Goal: Information Seeking & Learning: Learn about a topic

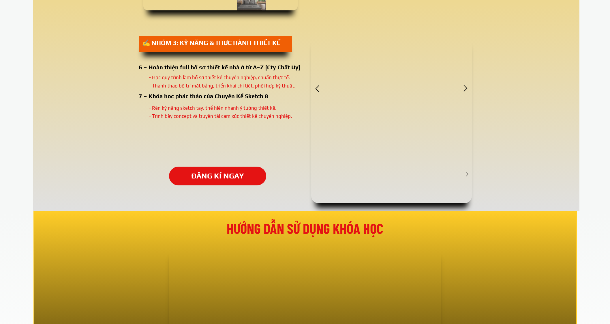
scroll to position [1117, 0]
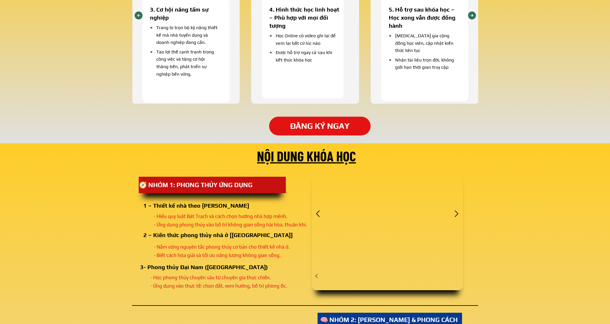
scroll to position [721, 0]
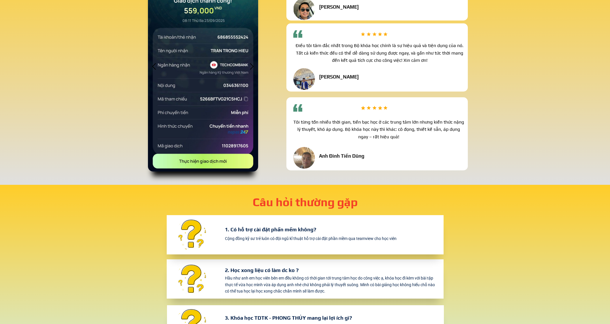
scroll to position [1514, 0]
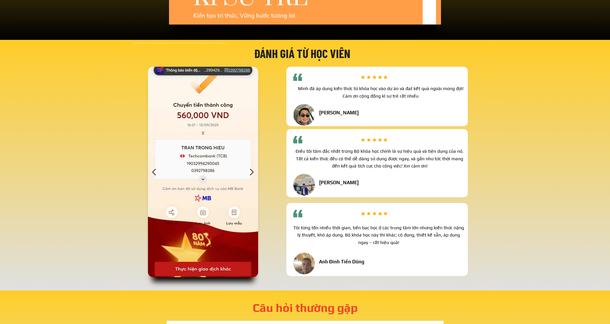
click at [249, 172] on div at bounding box center [252, 172] width 10 height 10
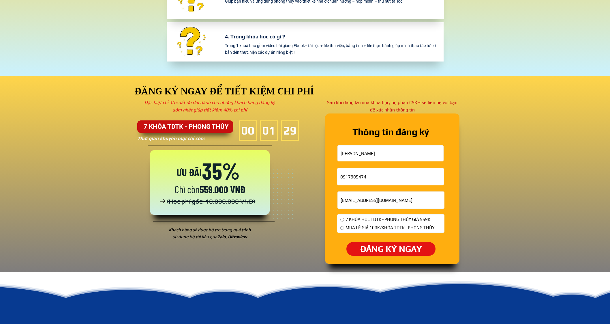
scroll to position [1946, 0]
